Goal: Go to known website: Go to known website

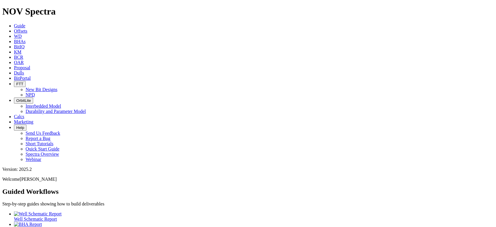
click at [14, 23] on icon at bounding box center [14, 25] width 0 height 5
click at [14, 76] on icon at bounding box center [14, 78] width 0 height 5
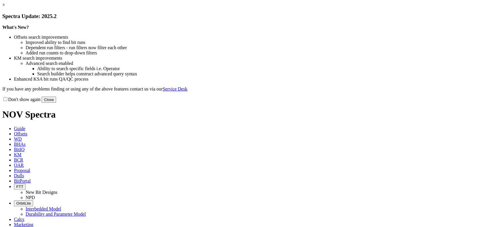
click at [56, 103] on button "Close" at bounding box center [49, 99] width 15 height 6
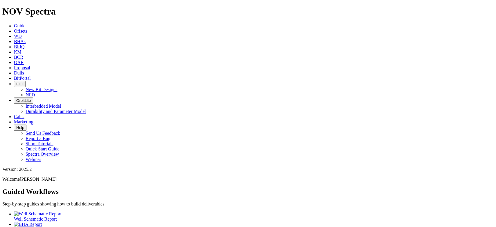
click at [14, 76] on icon at bounding box center [14, 78] width 0 height 5
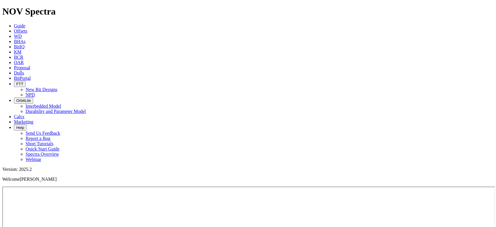
click at [399, 23] on ul "Guide Offsets [PERSON_NAME] BitIQ KM BCR OAR Proposal EBRR Dulls BitPortal FTT …" at bounding box center [247, 92] width 491 height 139
